Goal: Navigation & Orientation: Find specific page/section

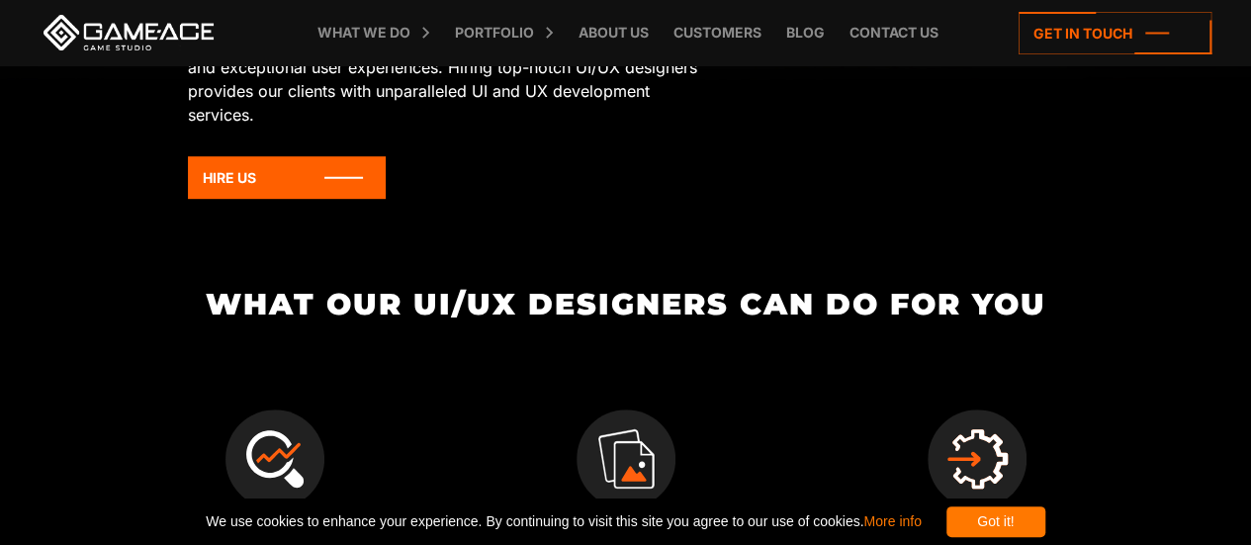
scroll to position [164, 0]
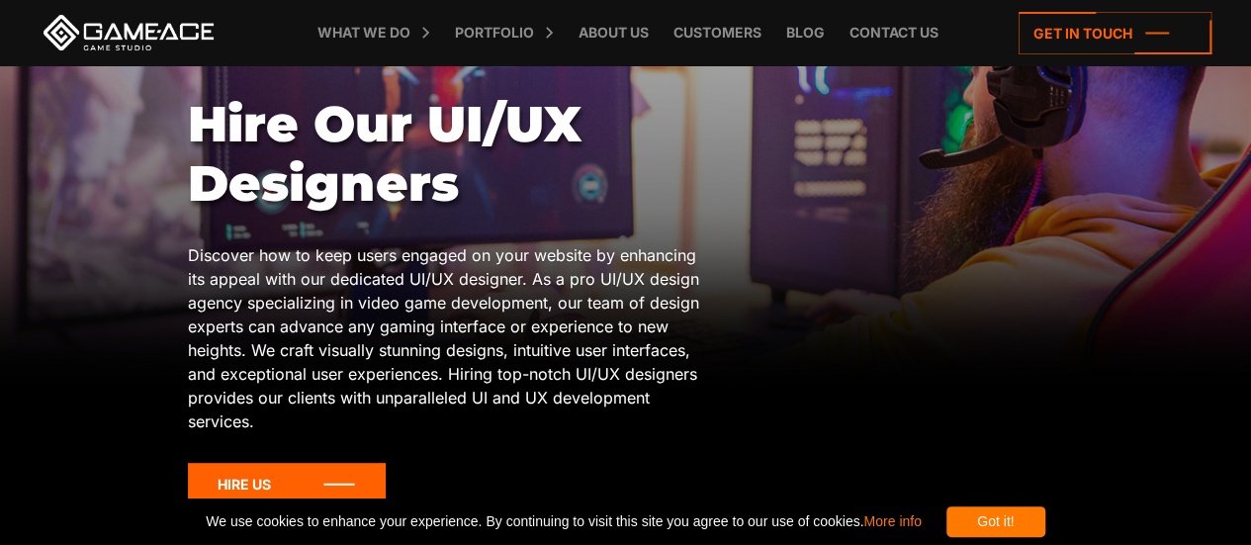
click at [329, 480] on icon at bounding box center [287, 484] width 198 height 43
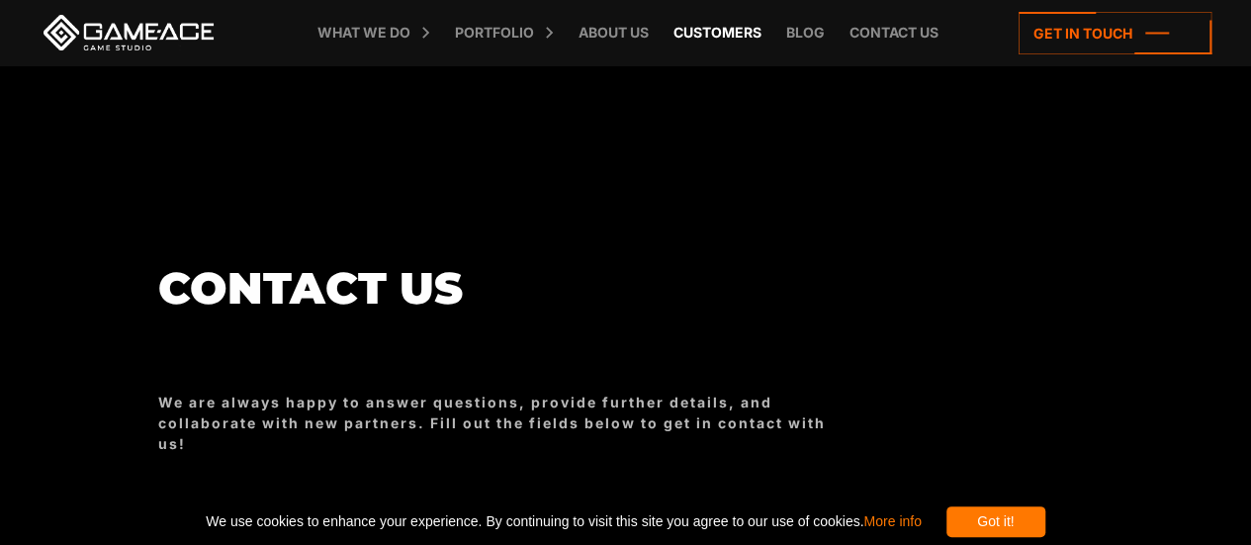
click at [705, 35] on link "Customers" at bounding box center [717, 32] width 108 height 65
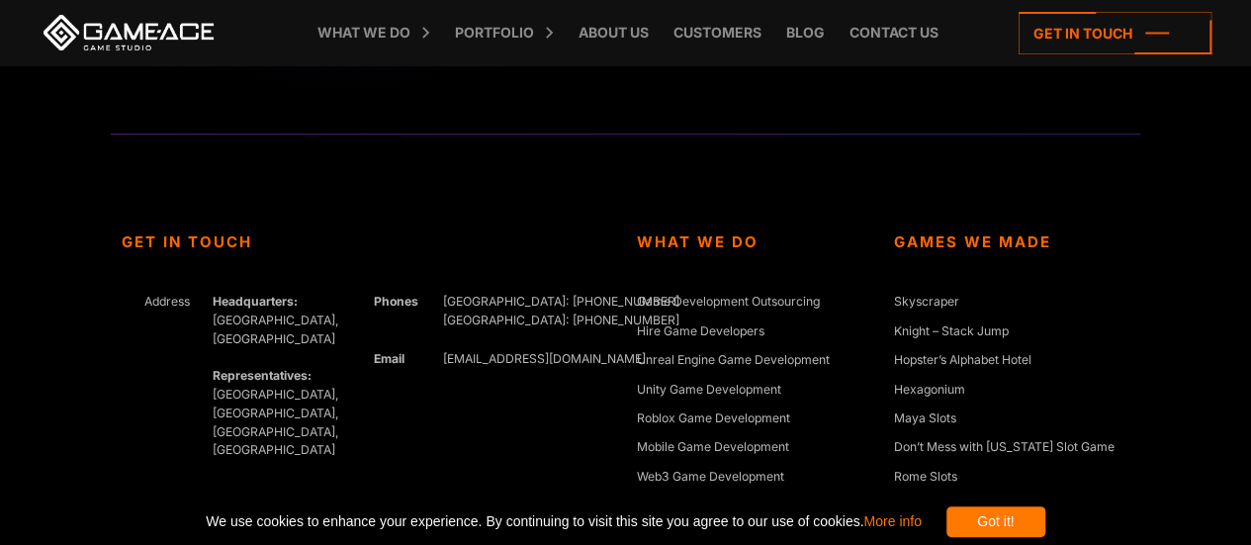
scroll to position [4410, 0]
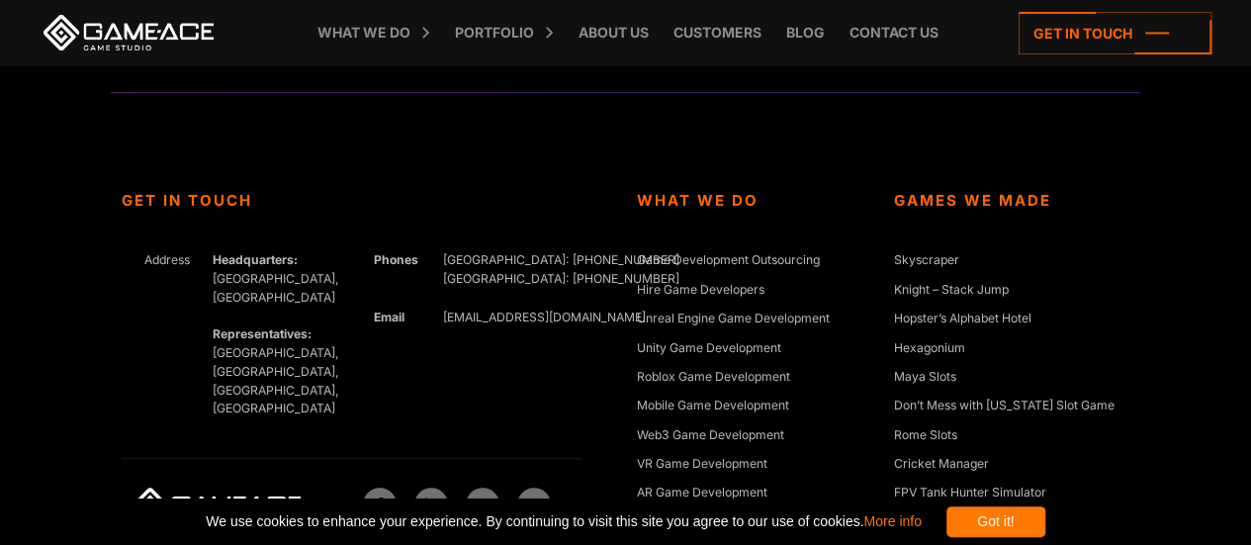
click at [1042, 508] on div "Got it!" at bounding box center [995, 521] width 99 height 31
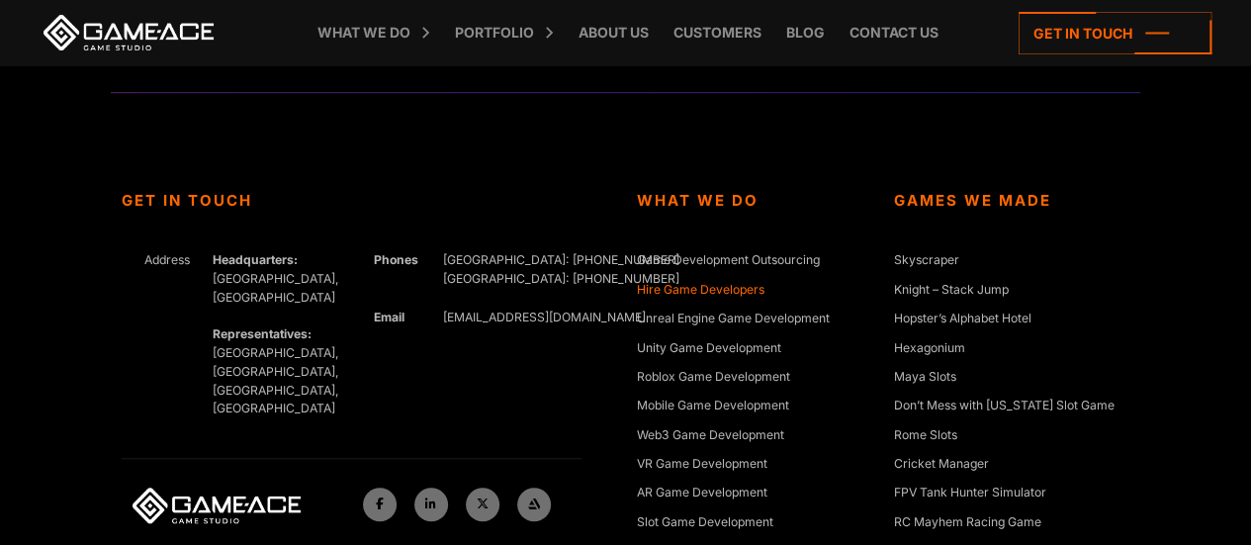
click at [747, 294] on link "Hire Game Developers" at bounding box center [701, 291] width 128 height 20
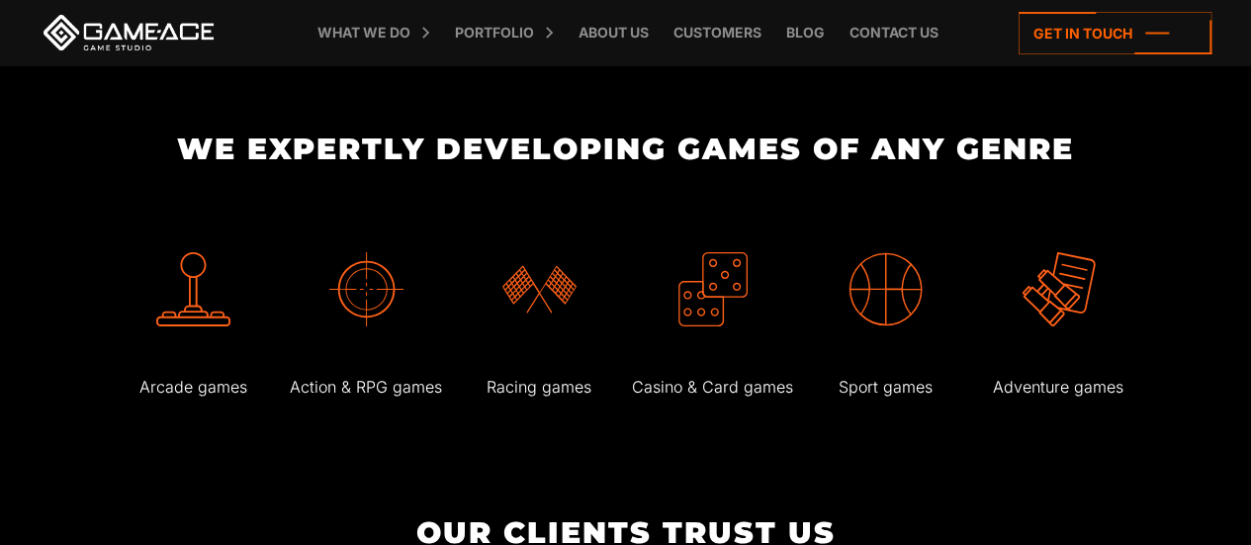
scroll to position [3363, 0]
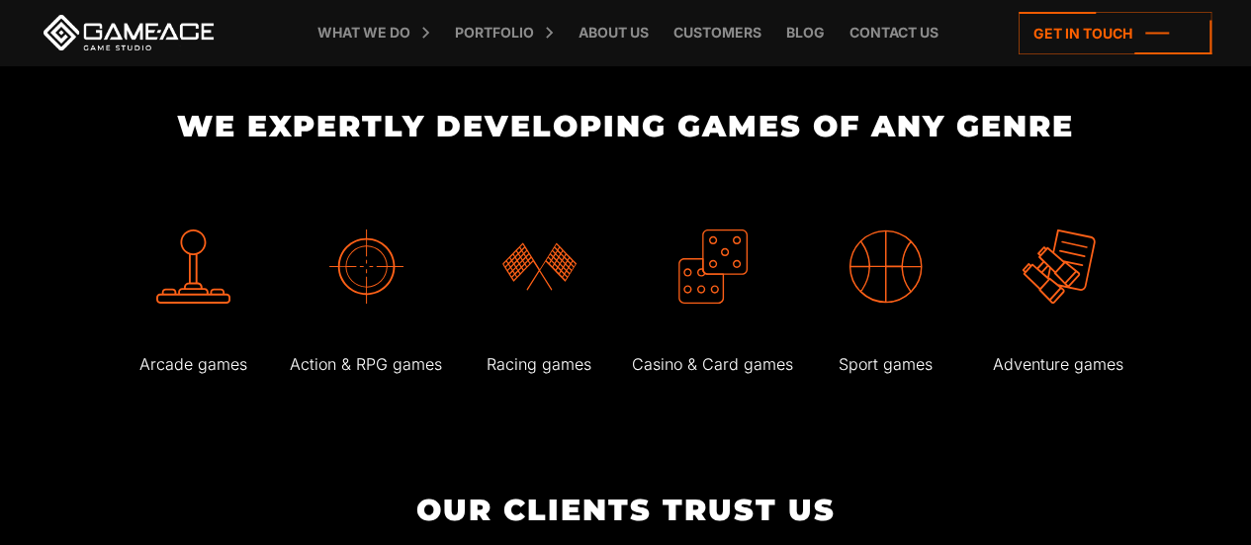
click at [211, 292] on img at bounding box center [193, 266] width 74 height 74
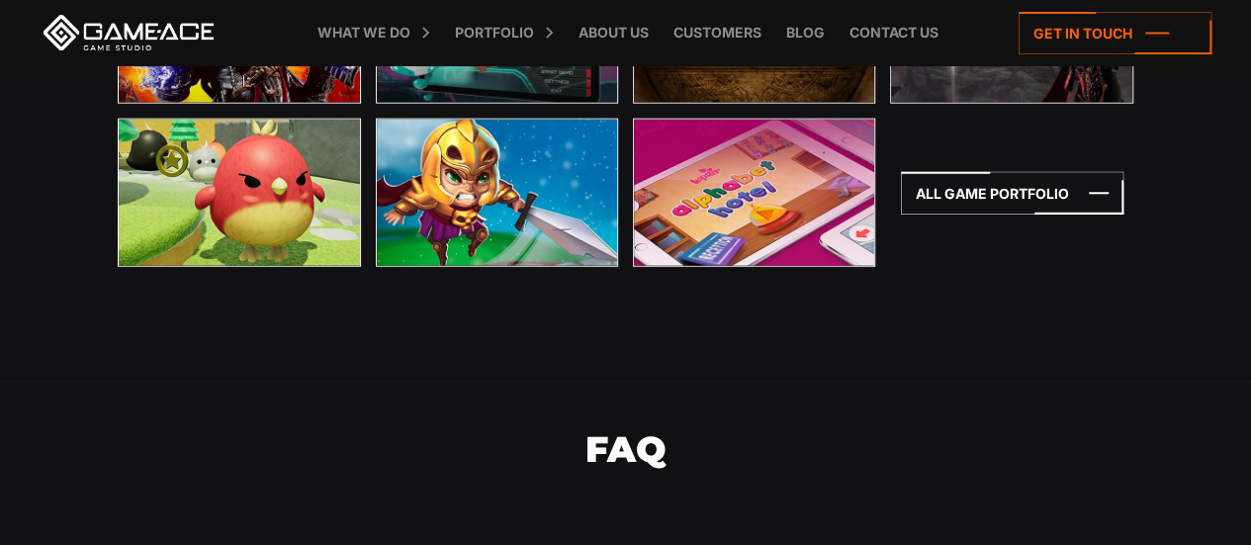
scroll to position [5947, 0]
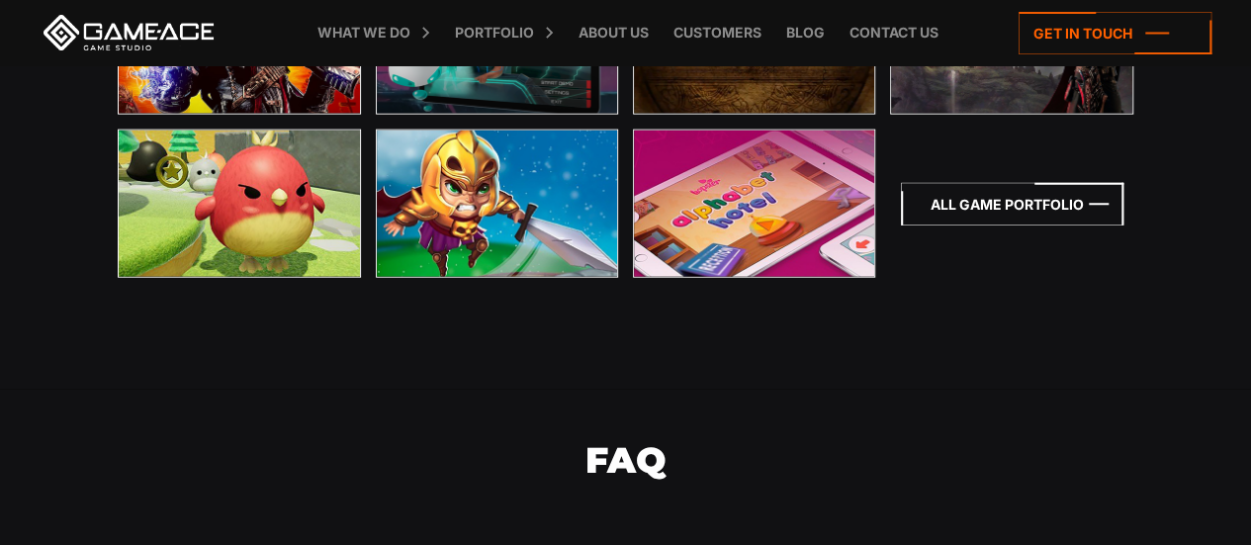
click at [1067, 191] on icon at bounding box center [1012, 204] width 222 height 43
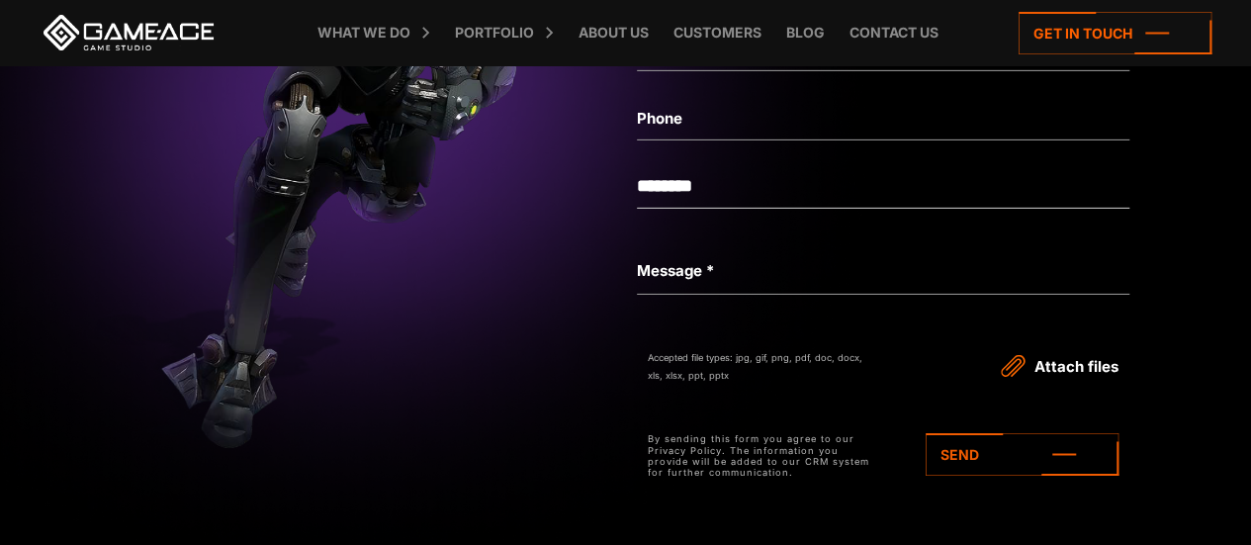
scroll to position [6922, 0]
